Goal: Check status: Check status

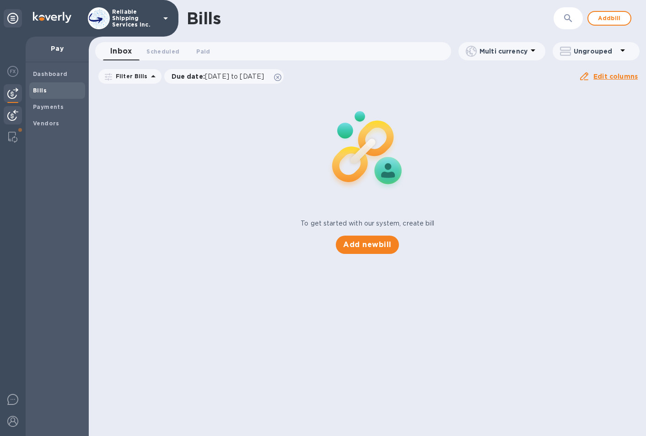
click at [12, 109] on div at bounding box center [13, 116] width 18 height 20
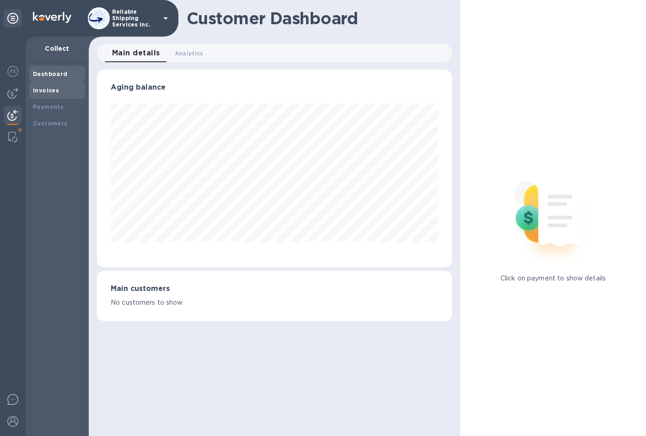
scroll to position [457457, 457303]
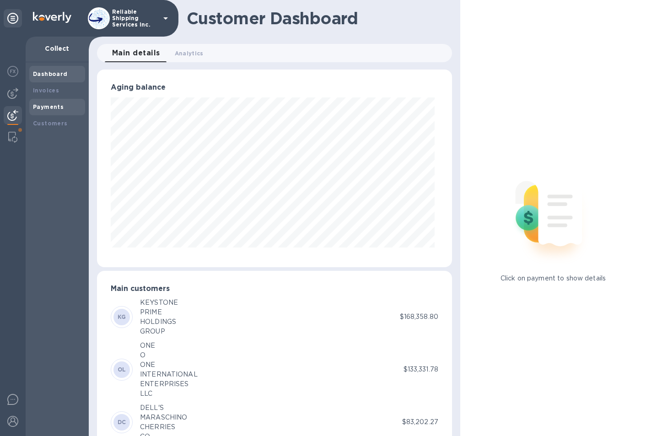
click at [51, 103] on div "Payments" at bounding box center [57, 107] width 49 height 9
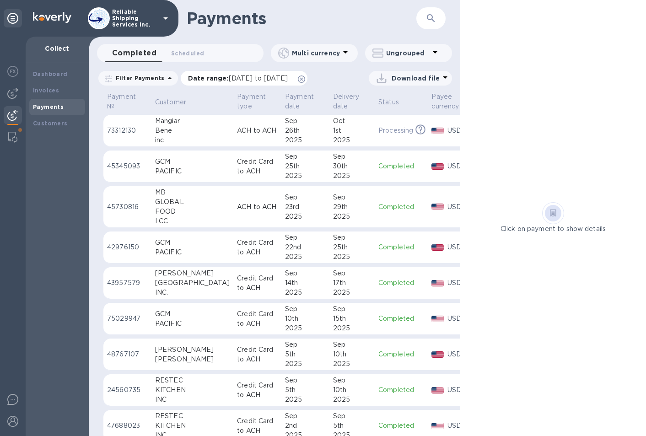
click at [305, 78] on icon at bounding box center [301, 79] width 7 height 7
click at [432, 22] on icon "button" at bounding box center [431, 18] width 11 height 11
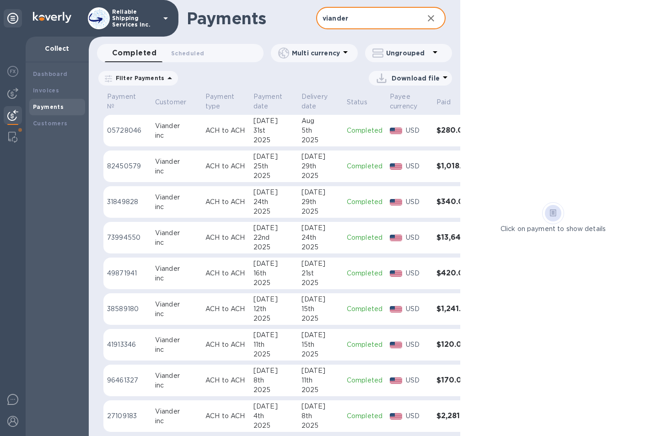
type input "viander"
click at [330, 134] on div "5th" at bounding box center [321, 131] width 38 height 10
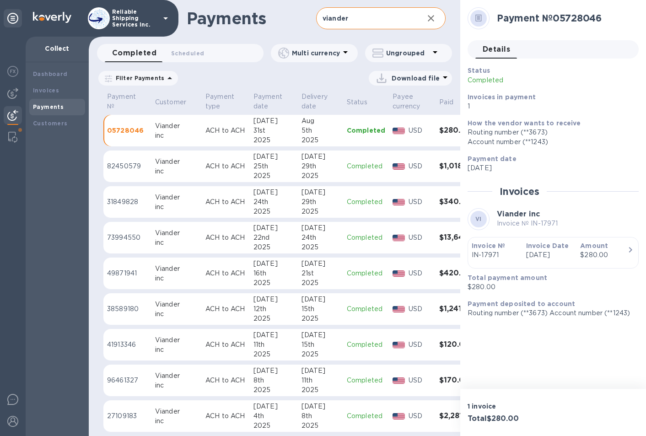
click at [505, 78] on p "Completed" at bounding box center [522, 81] width 109 height 10
click at [522, 57] on div "Details 0" at bounding box center [557, 49] width 163 height 18
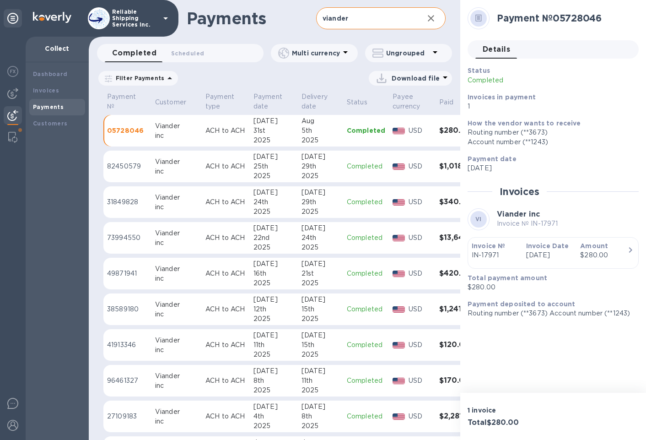
scroll to position [0, 39]
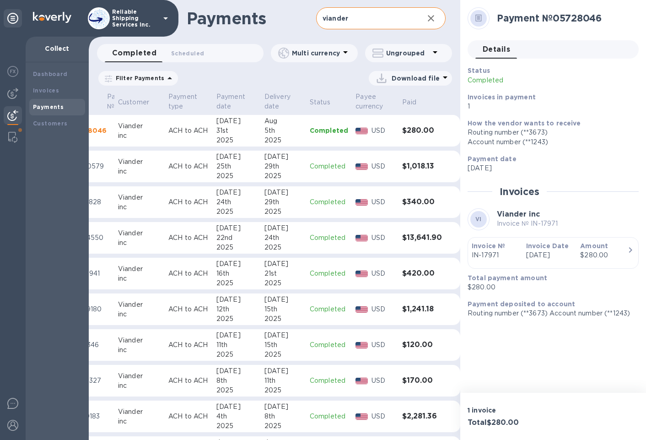
drag, startPoint x: 359, startPoint y: 432, endPoint x: 343, endPoint y: 436, distance: 16.3
click at [343, 436] on div "Payment № Customer Payment type Payment date Delivery date Status Payee currenc…" at bounding box center [275, 265] width 372 height 349
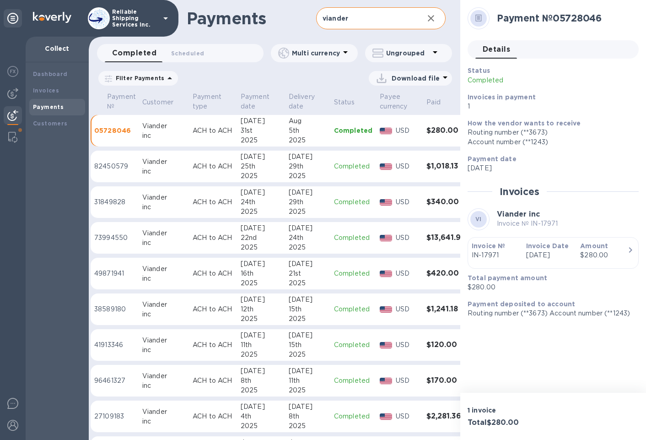
scroll to position [0, 15]
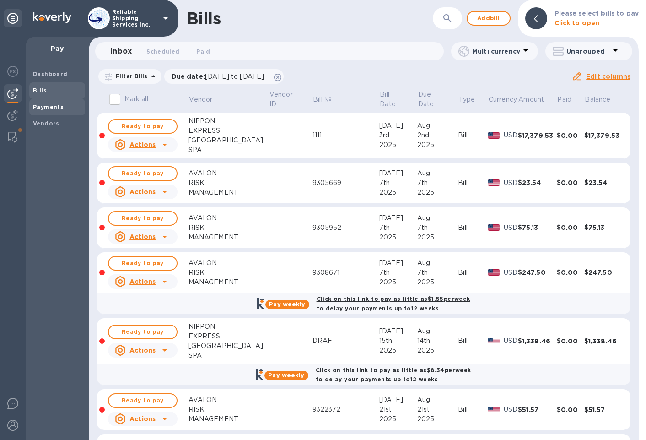
click at [49, 104] on b "Payments" at bounding box center [48, 106] width 31 height 7
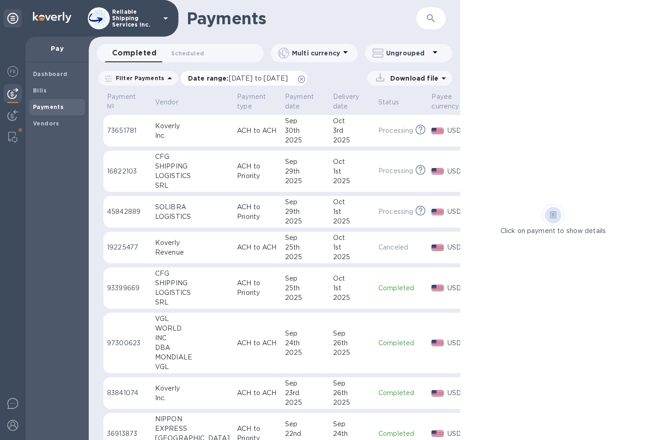
click at [305, 78] on icon at bounding box center [301, 79] width 7 height 7
click at [237, 169] on p "ACH to Priority" at bounding box center [257, 171] width 41 height 19
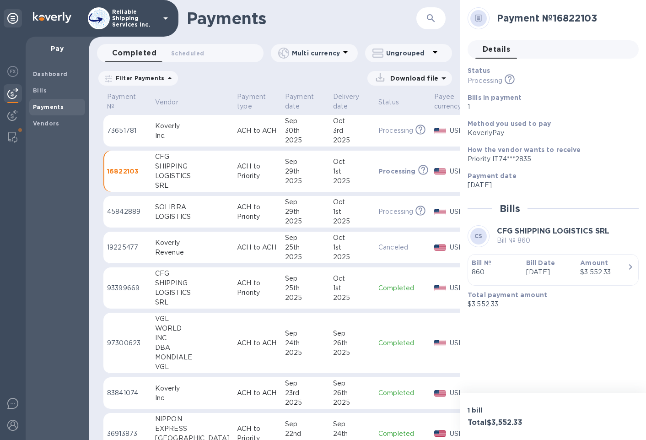
click at [597, 16] on h2 "Payment № 16822103" at bounding box center [564, 17] width 135 height 11
drag, startPoint x: 587, startPoint y: 16, endPoint x: 555, endPoint y: 17, distance: 31.6
click at [555, 17] on h2 "Payment № 16822103" at bounding box center [564, 17] width 135 height 11
copy h2 "16822103"
